Goal: Download file/media

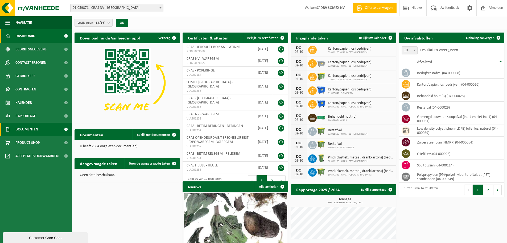
click at [59, 130] on link "Documenten" at bounding box center [36, 128] width 72 height 13
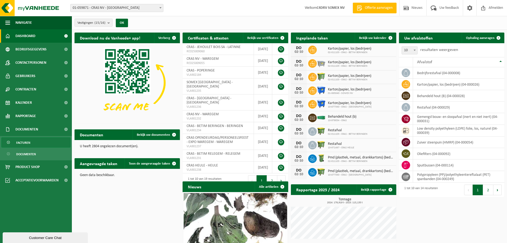
click at [48, 141] on link "Facturen" at bounding box center [35, 142] width 69 height 10
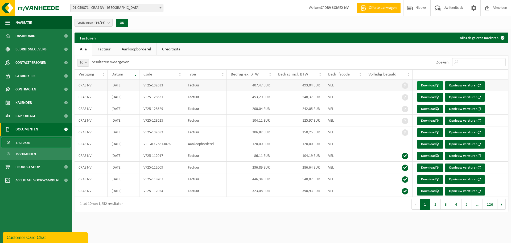
click at [427, 84] on link "Download" at bounding box center [430, 85] width 26 height 9
click at [54, 49] on link "Bedrijfsgegevens" at bounding box center [36, 49] width 72 height 13
